Goal: Find specific page/section: Find specific page/section

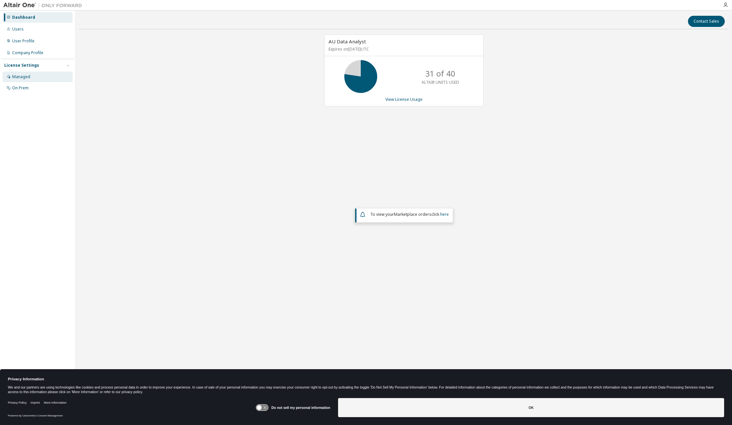
click at [23, 73] on div "Managed" at bounding box center [38, 77] width 70 height 11
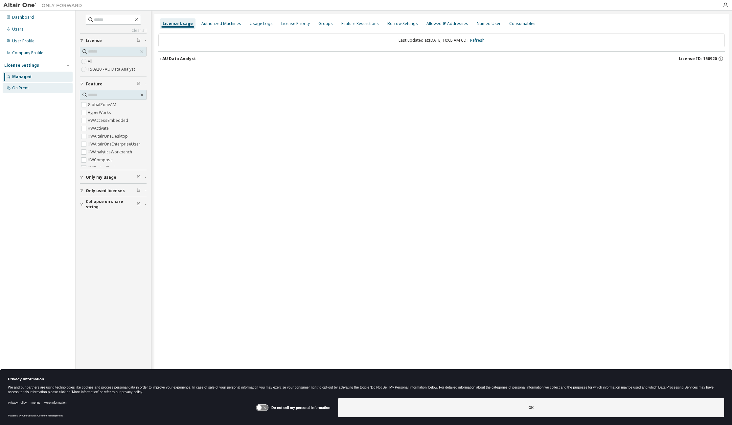
click at [27, 89] on div "On Prem" at bounding box center [20, 87] width 16 height 5
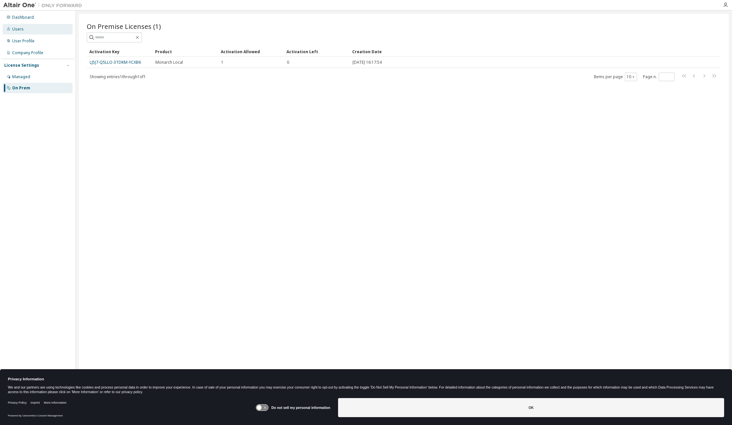
click at [23, 31] on div "Users" at bounding box center [38, 29] width 70 height 11
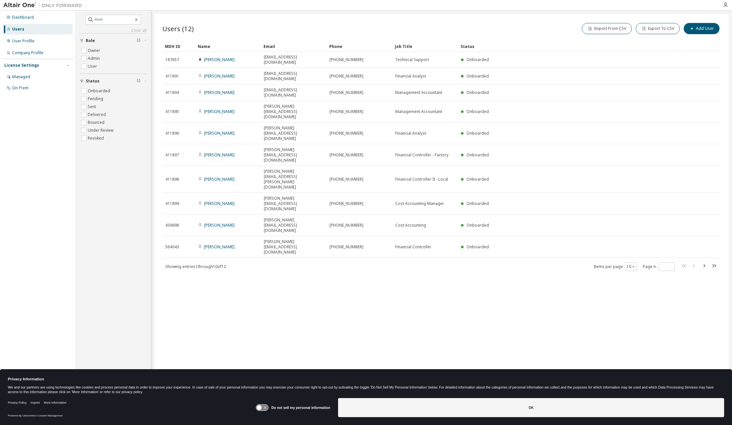
click at [654, 213] on div "Users (12) Import From CSV Export To CSV Add User Clear Load Save Save As Field…" at bounding box center [441, 208] width 574 height 389
